Goal: Task Accomplishment & Management: Complete application form

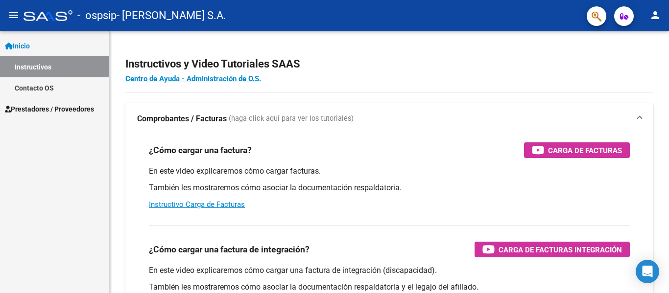
click at [54, 114] on span "Prestadores / Proveedores" at bounding box center [49, 109] width 89 height 11
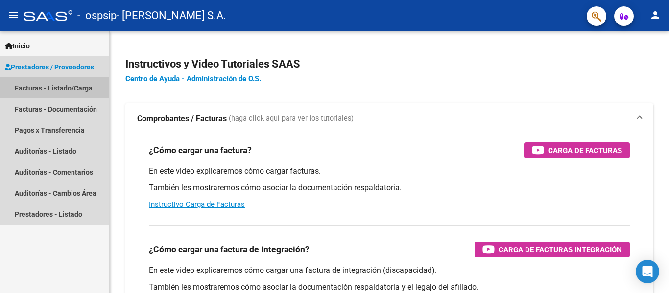
click at [61, 90] on link "Facturas - Listado/Carga" at bounding box center [54, 87] width 109 height 21
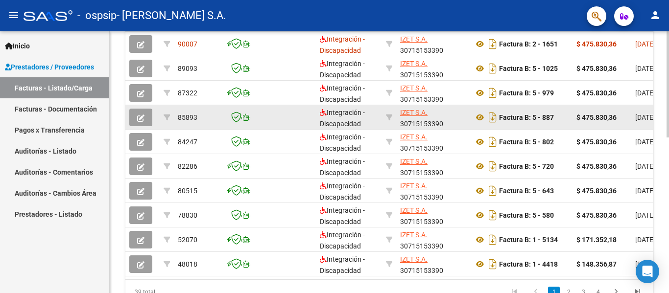
scroll to position [237, 0]
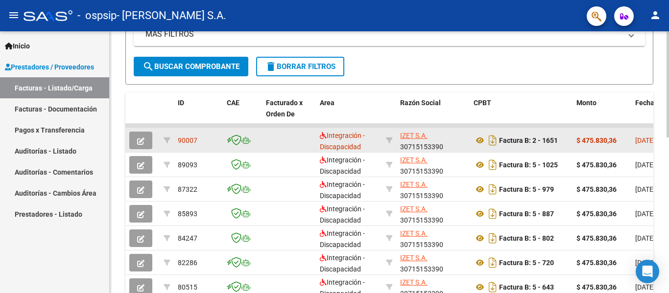
click at [144, 141] on icon "button" at bounding box center [140, 141] width 7 height 7
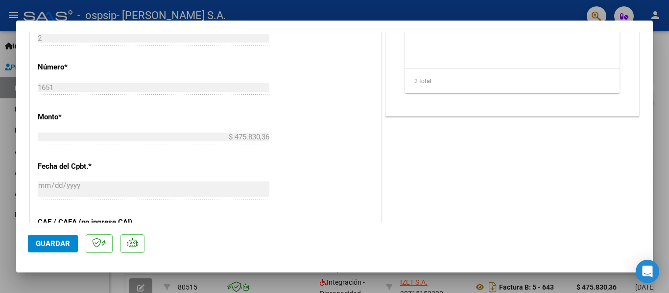
scroll to position [587, 0]
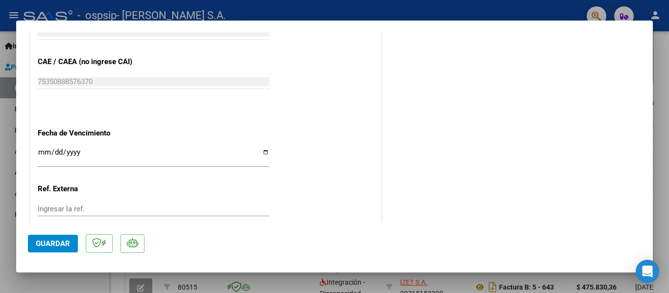
click at [70, 281] on div at bounding box center [334, 146] width 669 height 293
type input "$ 0,00"
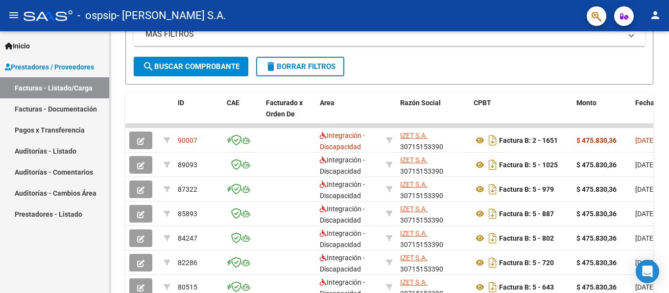
scroll to position [237, 0]
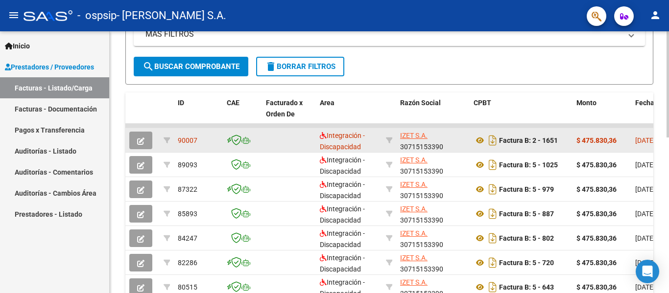
click at [589, 142] on strong "$ 475.830,36" at bounding box center [596, 141] width 40 height 8
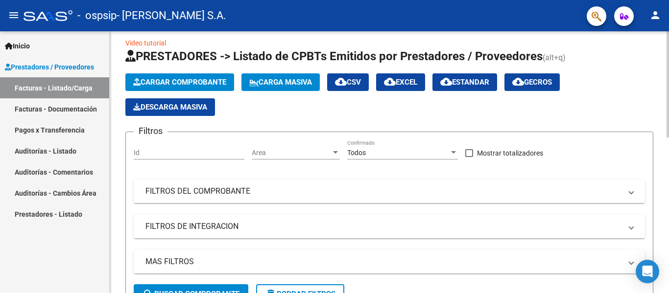
scroll to position [0, 0]
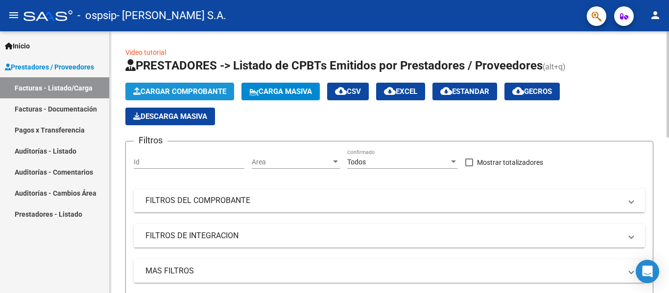
click at [166, 88] on span "Cargar Comprobante" at bounding box center [179, 91] width 93 height 9
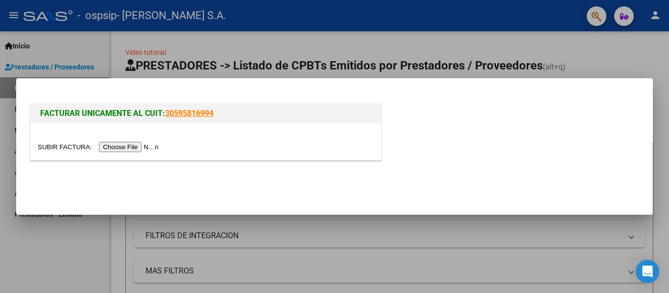
click at [146, 147] on input "file" at bounding box center [100, 147] width 124 height 10
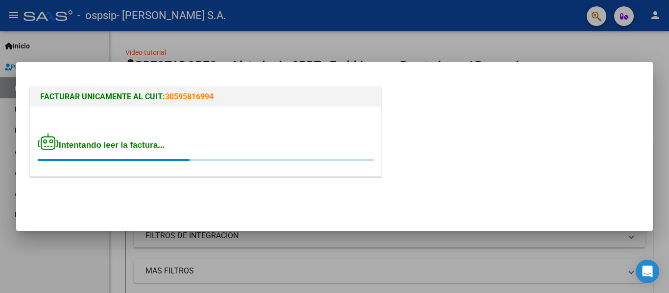
click at [177, 34] on div at bounding box center [334, 146] width 669 height 293
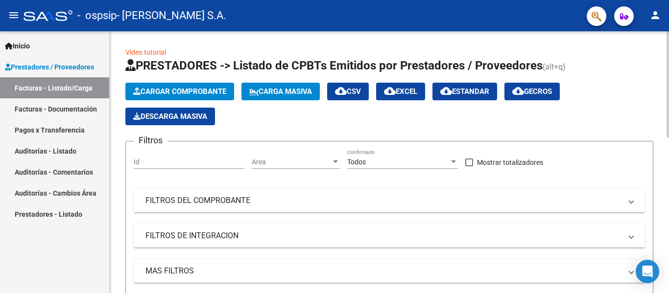
click at [173, 87] on span "Cargar Comprobante" at bounding box center [179, 91] width 93 height 9
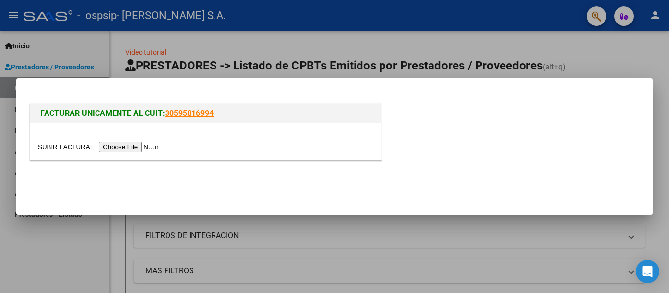
click at [139, 149] on input "file" at bounding box center [100, 147] width 124 height 10
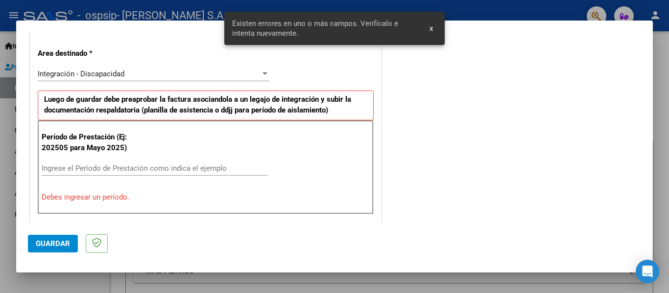
scroll to position [227, 0]
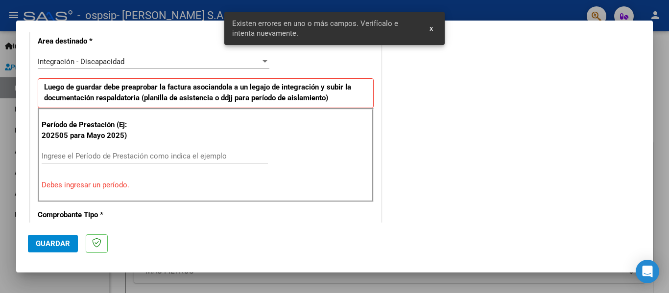
click at [95, 156] on input "Ingrese el Período de Prestación como indica el ejemplo" at bounding box center [155, 156] width 226 height 9
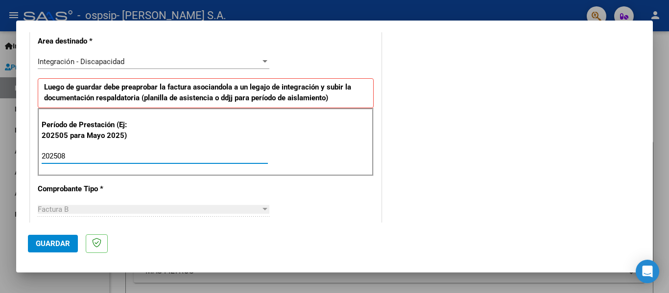
type input "202508"
click at [51, 247] on span "Guardar" at bounding box center [53, 243] width 34 height 9
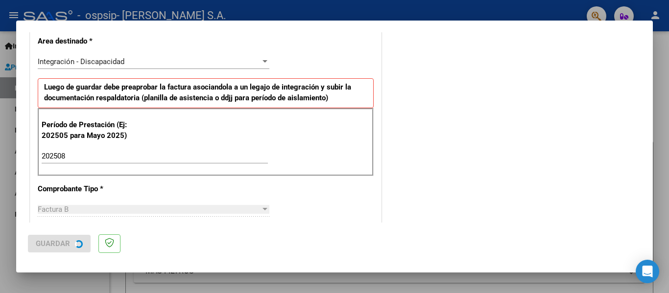
scroll to position [0, 0]
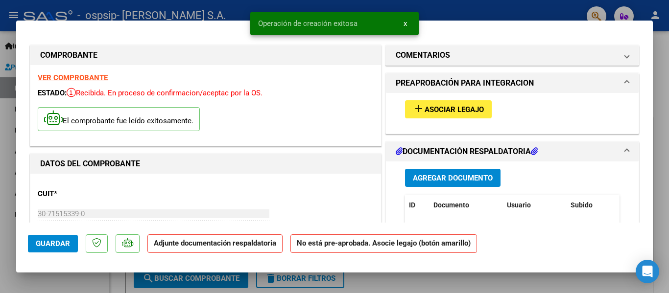
click at [419, 104] on mat-icon "add" at bounding box center [419, 109] width 12 height 12
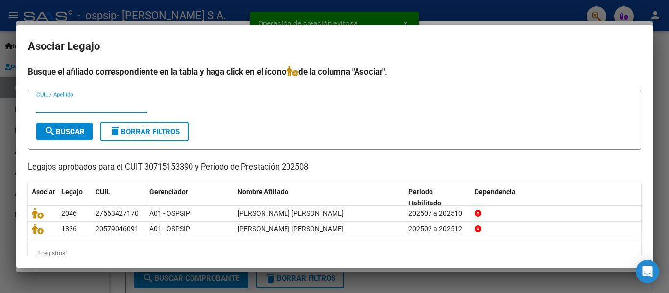
scroll to position [19, 0]
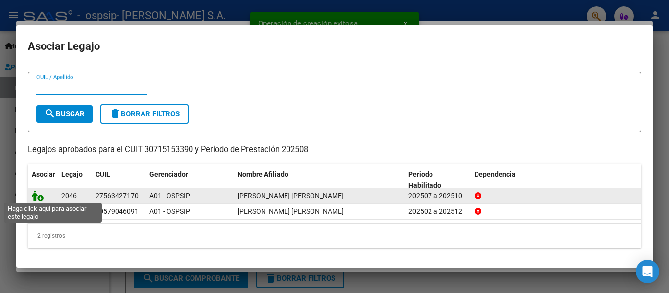
click at [42, 196] on icon at bounding box center [38, 195] width 12 height 11
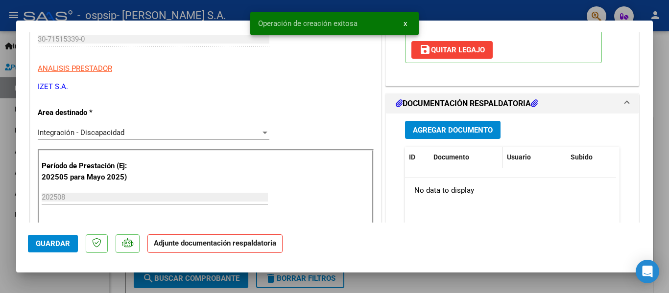
scroll to position [196, 0]
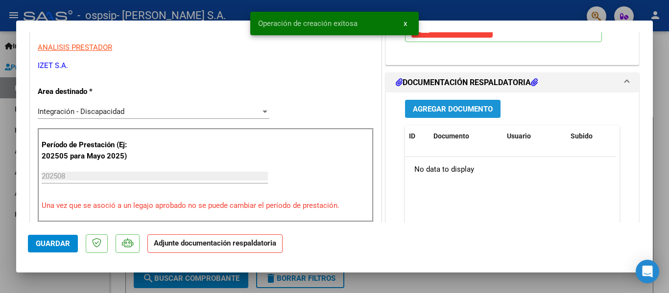
click at [422, 110] on span "Agregar Documento" at bounding box center [453, 109] width 80 height 9
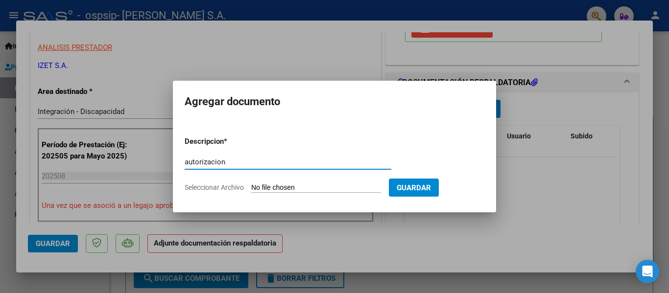
type input "autorizacion"
click at [311, 188] on input "Seleccionar Archivo" at bounding box center [316, 188] width 130 height 9
type input "C:\fakepath\[PERSON_NAME] AUTORIZACION JUNIO-DIC.pdf"
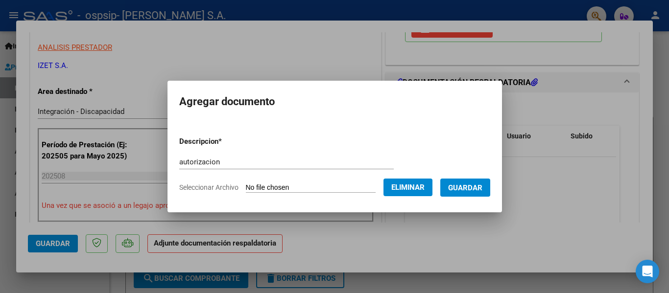
click at [467, 191] on span "Guardar" at bounding box center [465, 188] width 34 height 9
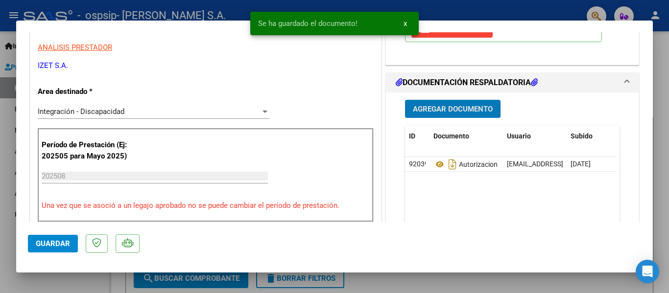
click at [428, 106] on span "Agregar Documento" at bounding box center [453, 109] width 80 height 9
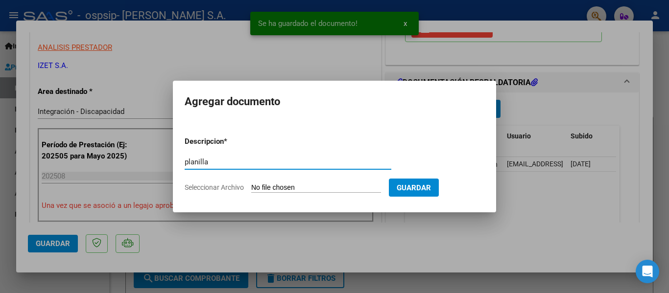
type input "planilla"
click at [304, 187] on input "Seleccionar Archivo" at bounding box center [316, 188] width 130 height 9
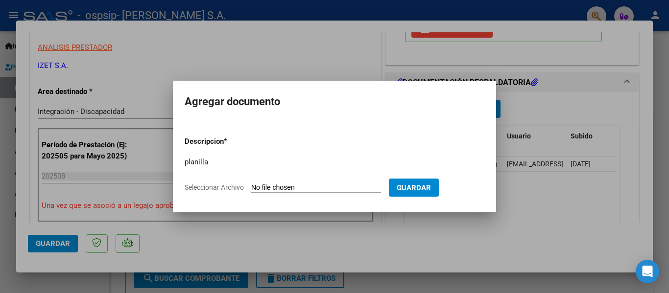
type input "C:\fakepath\[PERSON_NAME] PLANILLA AGOSTO-.pdf"
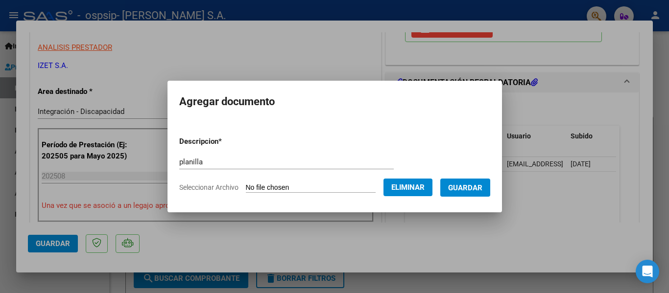
click at [471, 181] on button "Guardar" at bounding box center [465, 188] width 50 height 18
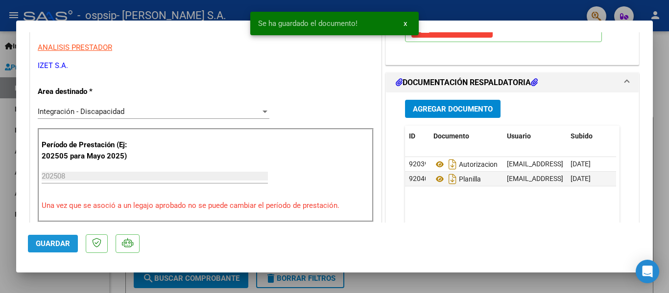
click at [42, 245] on span "Guardar" at bounding box center [53, 243] width 34 height 9
click at [54, 280] on div at bounding box center [334, 146] width 669 height 293
type input "$ 0,00"
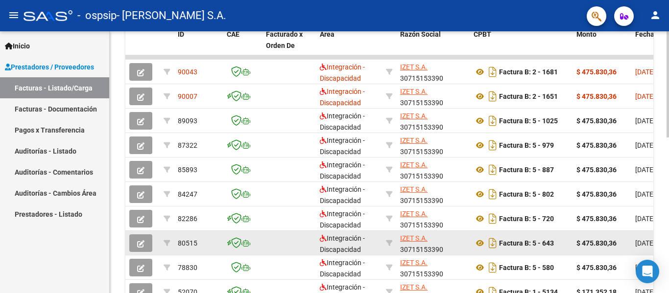
scroll to position [286, 0]
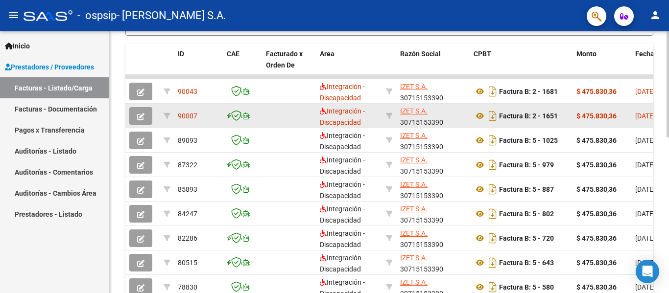
click at [145, 111] on button "button" at bounding box center [140, 116] width 23 height 18
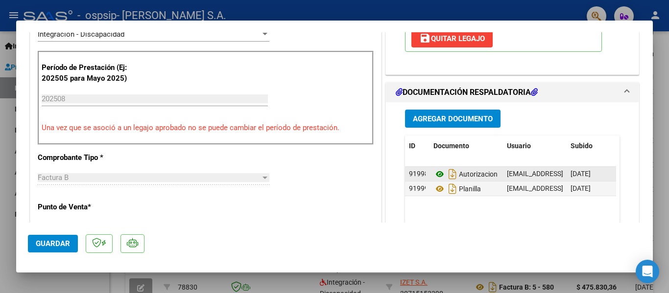
scroll to position [245, 0]
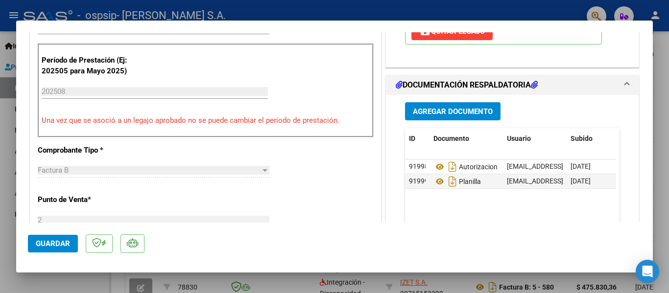
click at [433, 115] on span "Agregar Documento" at bounding box center [453, 111] width 80 height 9
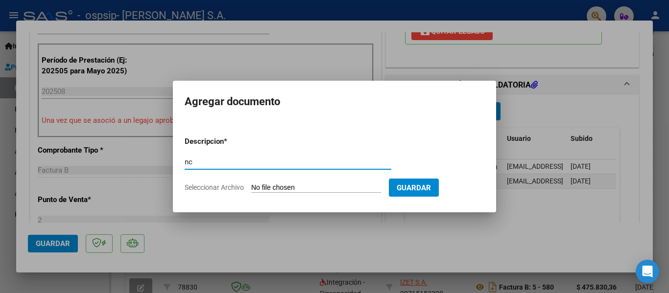
type input "nc"
click at [284, 189] on input "Seleccionar Archivo" at bounding box center [316, 188] width 130 height 9
type input "C:\fakepath\NC-B-00002-00000070 - [PERSON_NAME]-08-2025 ERROR DNI FC1651 AGOSTO…"
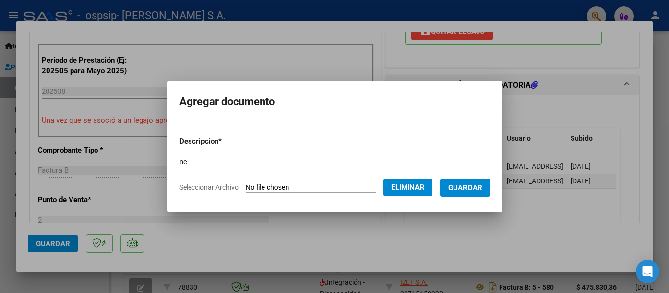
click at [455, 189] on button "Guardar" at bounding box center [465, 188] width 50 height 18
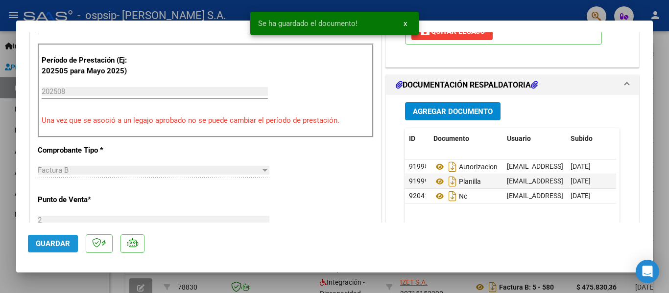
click at [45, 243] on span "Guardar" at bounding box center [53, 243] width 34 height 9
click at [61, 278] on div at bounding box center [334, 146] width 669 height 293
type input "$ 0,00"
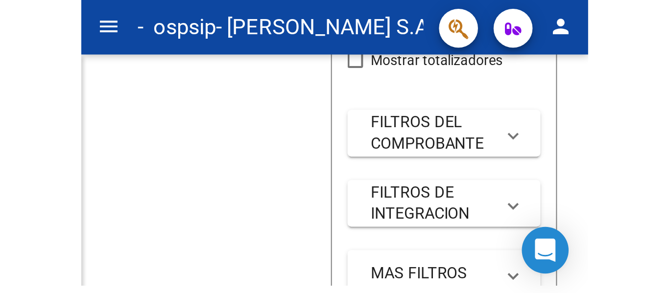
scroll to position [286, 0]
